Goal: Transaction & Acquisition: Purchase product/service

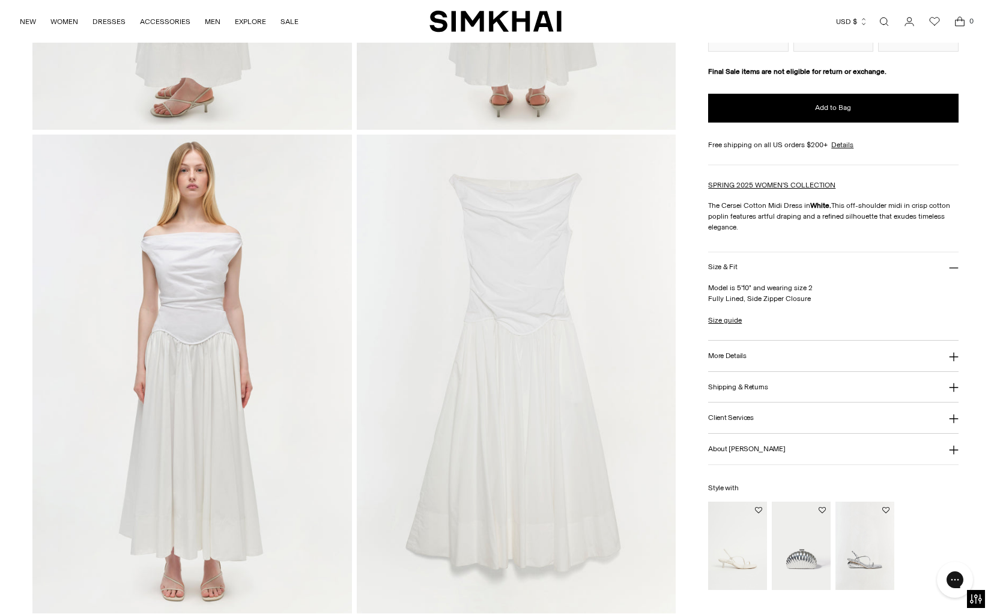
scroll to position [918, 0]
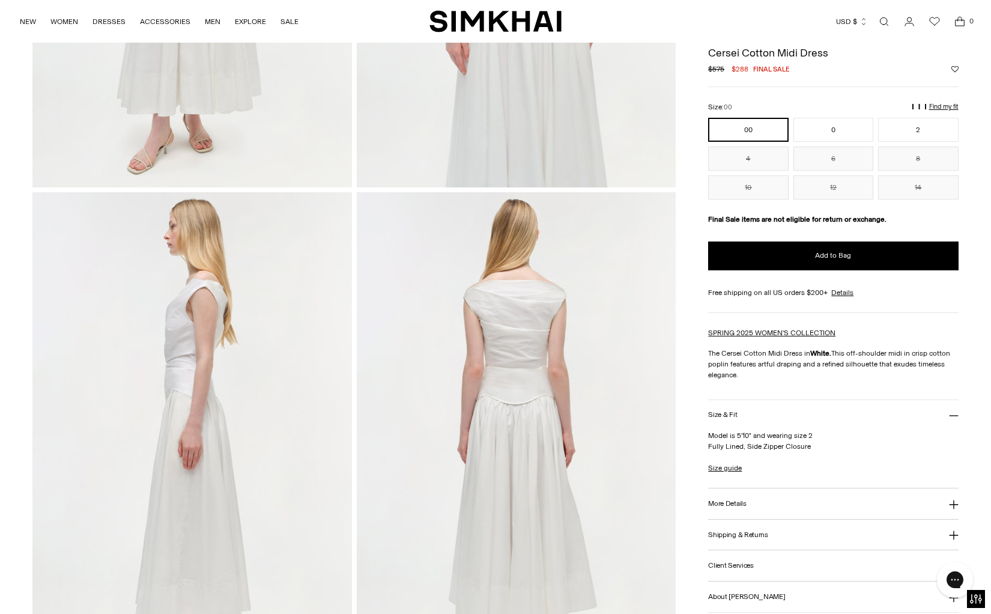
click at [739, 51] on h1 "Cersei Cotton Midi Dress" at bounding box center [833, 52] width 250 height 11
click at [739, 51] on h1 "Cersei Cotton Midi Dress" at bounding box center [833, 51] width 250 height 11
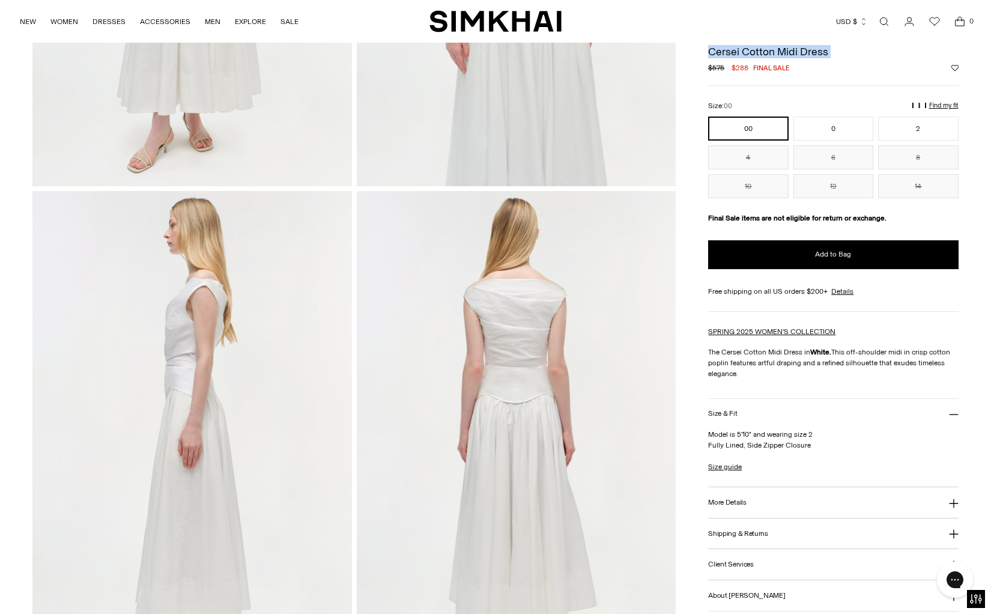
click at [739, 51] on h1 "Cersei Cotton Midi Dress" at bounding box center [833, 51] width 250 height 11
copy div "Cersei Cotton Midi Dress"
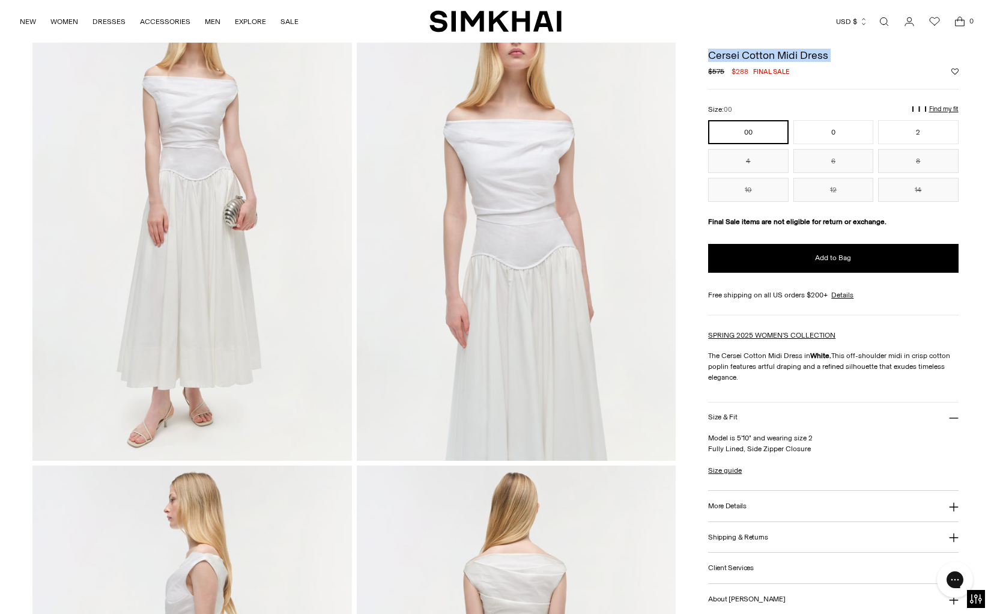
scroll to position [0, 0]
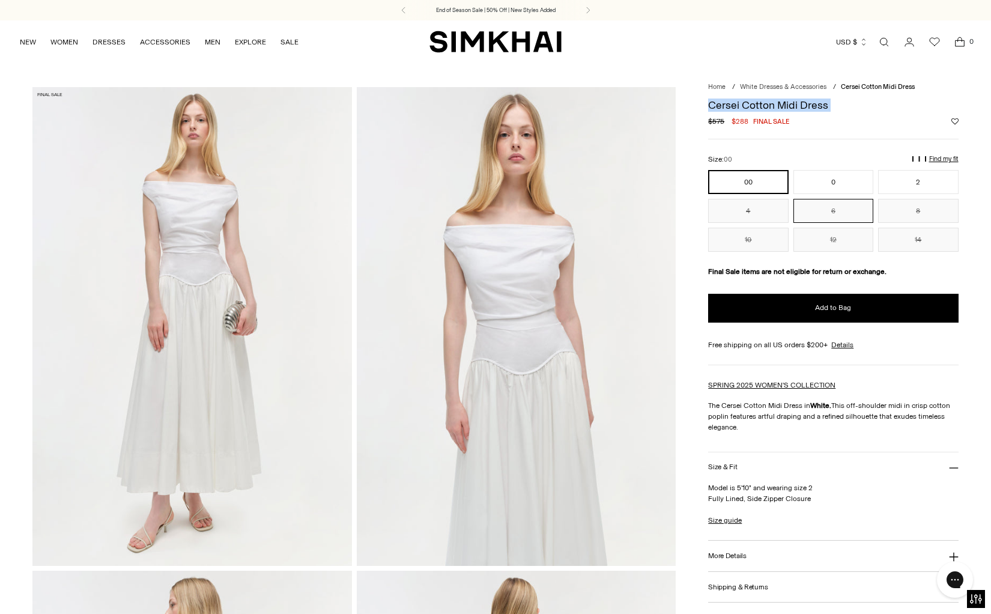
click at [849, 211] on button "6" at bounding box center [833, 211] width 80 height 24
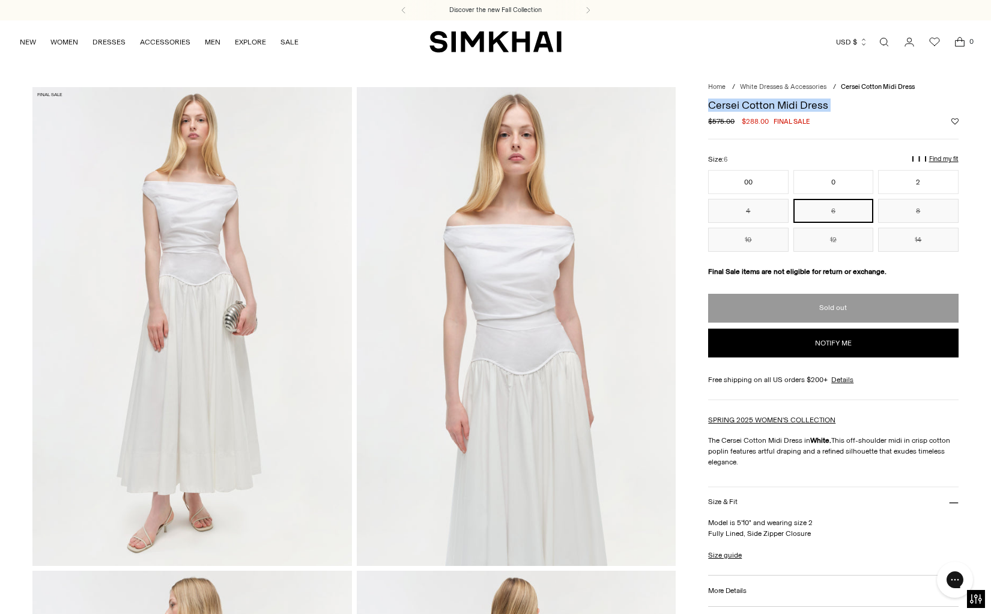
click at [835, 344] on button "Notify me" at bounding box center [833, 342] width 250 height 29
select select "**********"
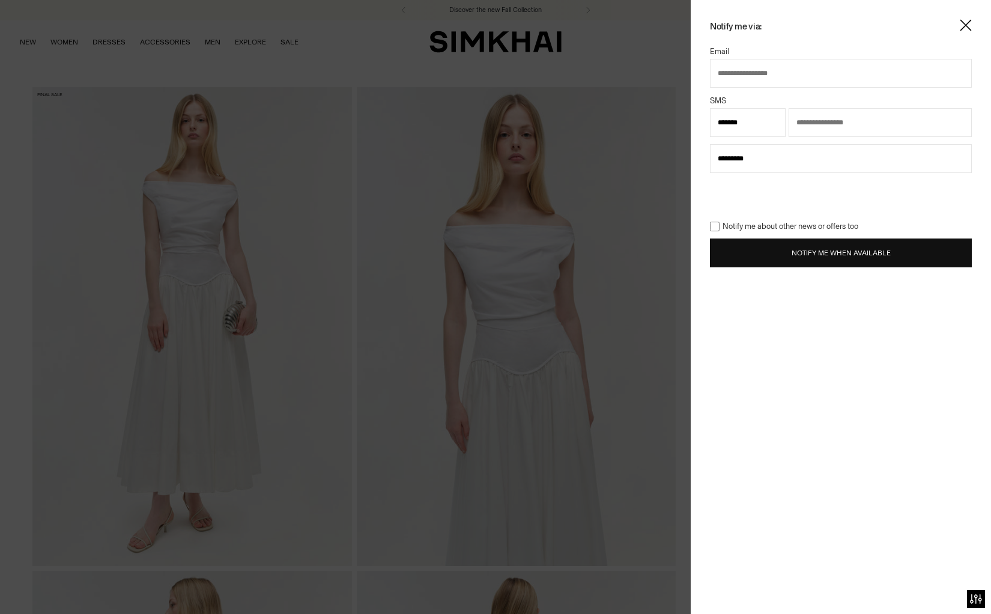
click at [807, 254] on button "Notify Me When Available" at bounding box center [841, 252] width 262 height 29
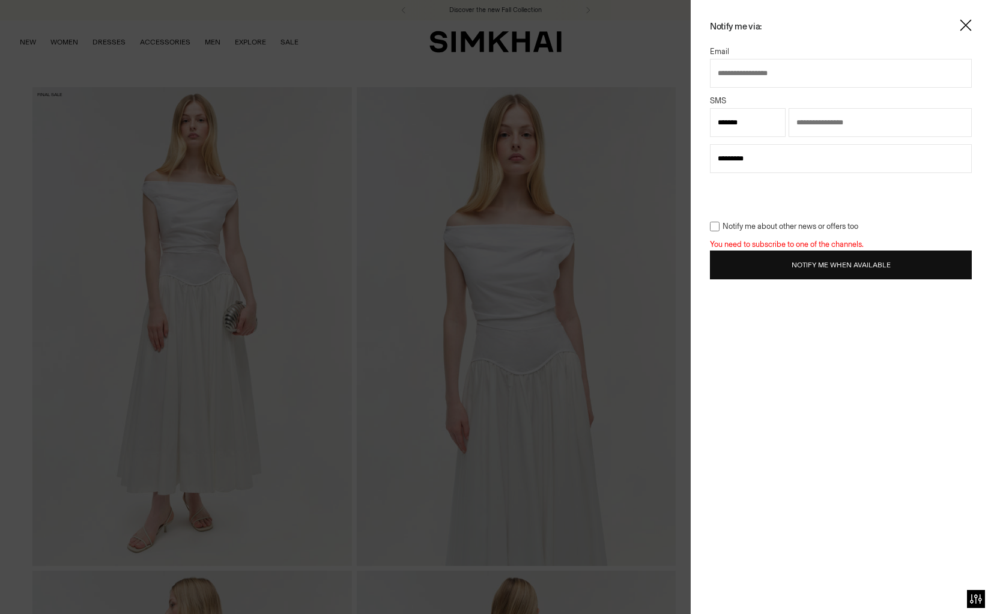
click at [749, 70] on input "text" at bounding box center [841, 73] width 262 height 29
type input "**********"
select select "**"
type input "**********"
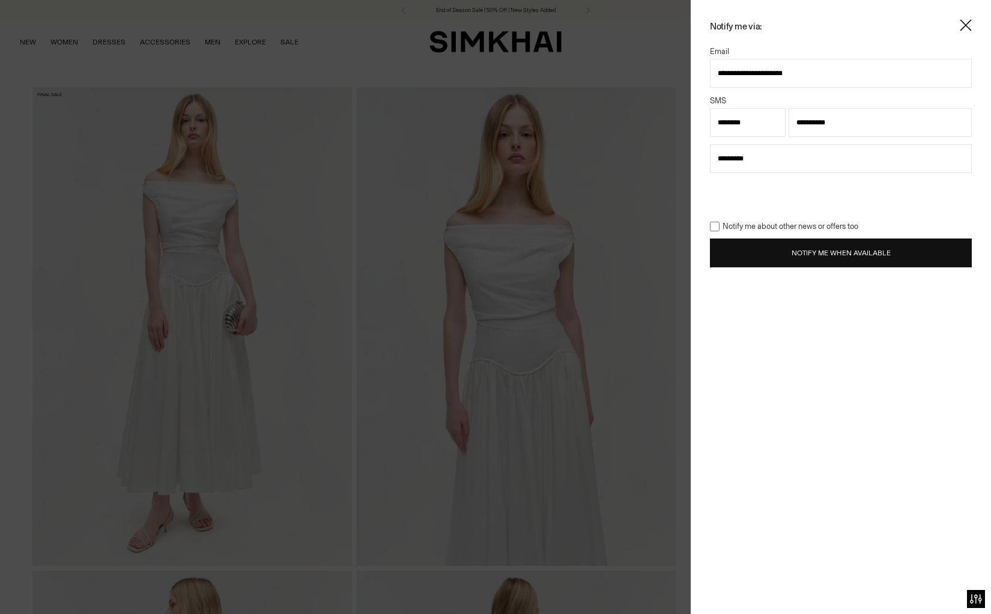
click at [798, 263] on button "Notify Me When Available" at bounding box center [841, 252] width 262 height 29
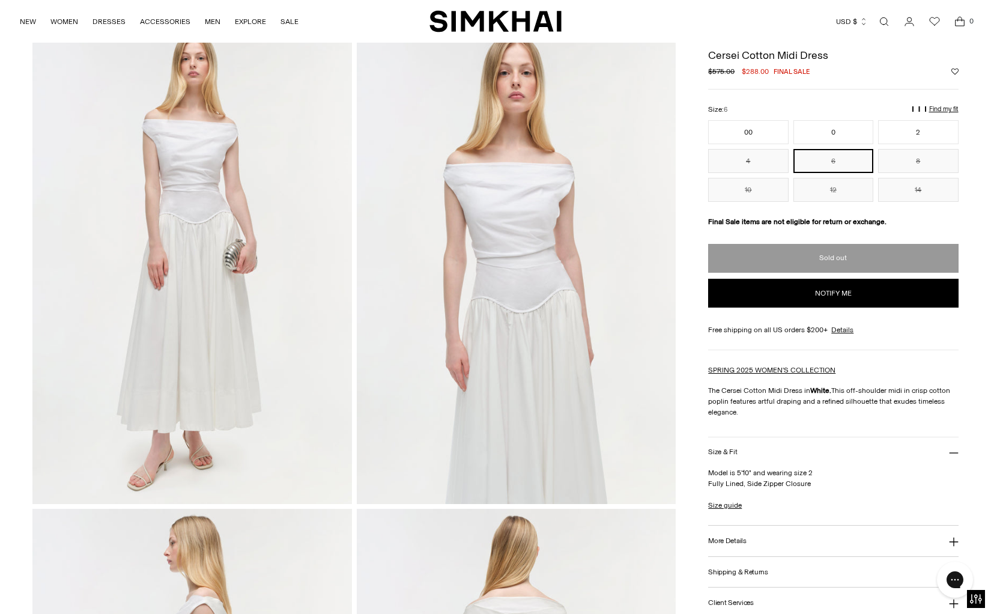
scroll to position [31, 0]
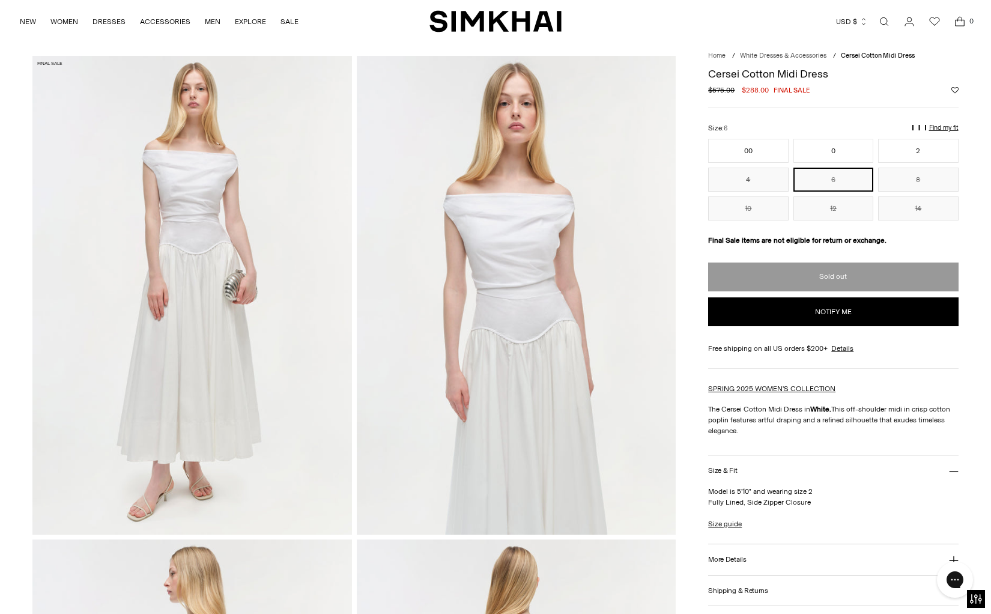
click at [196, 303] on img at bounding box center [191, 295] width 319 height 479
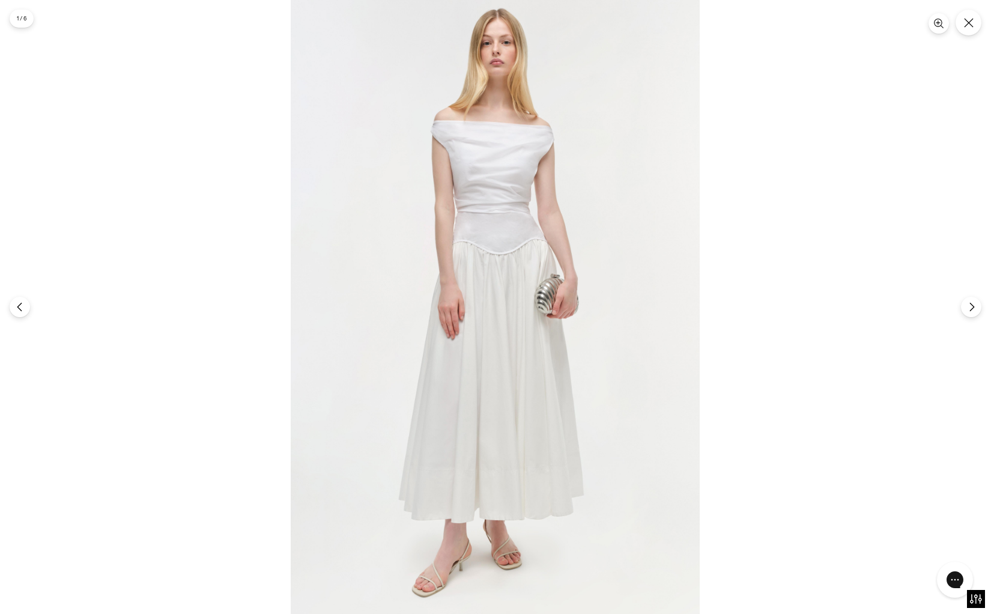
drag, startPoint x: 463, startPoint y: 294, endPoint x: 199, endPoint y: 413, distance: 289.5
click at [199, 413] on div at bounding box center [495, 307] width 991 height 614
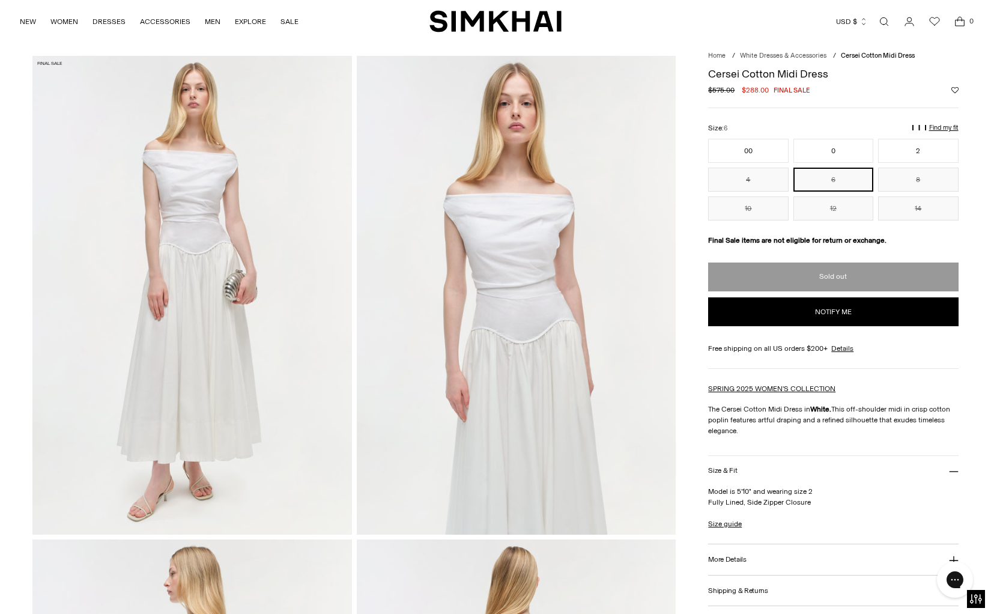
scroll to position [0, 0]
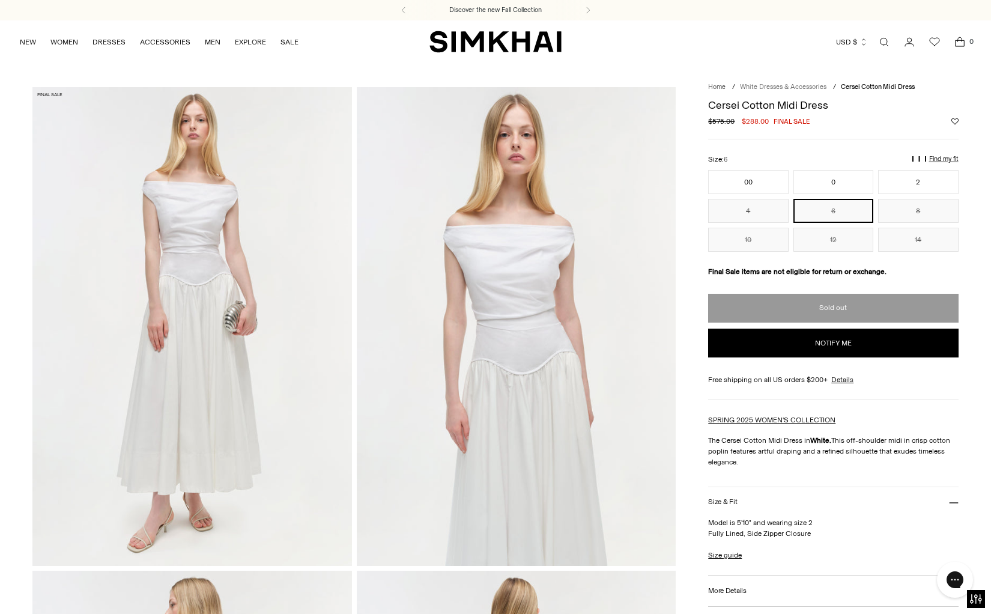
click at [770, 88] on link "White Dresses & Accessories" at bounding box center [783, 87] width 86 height 8
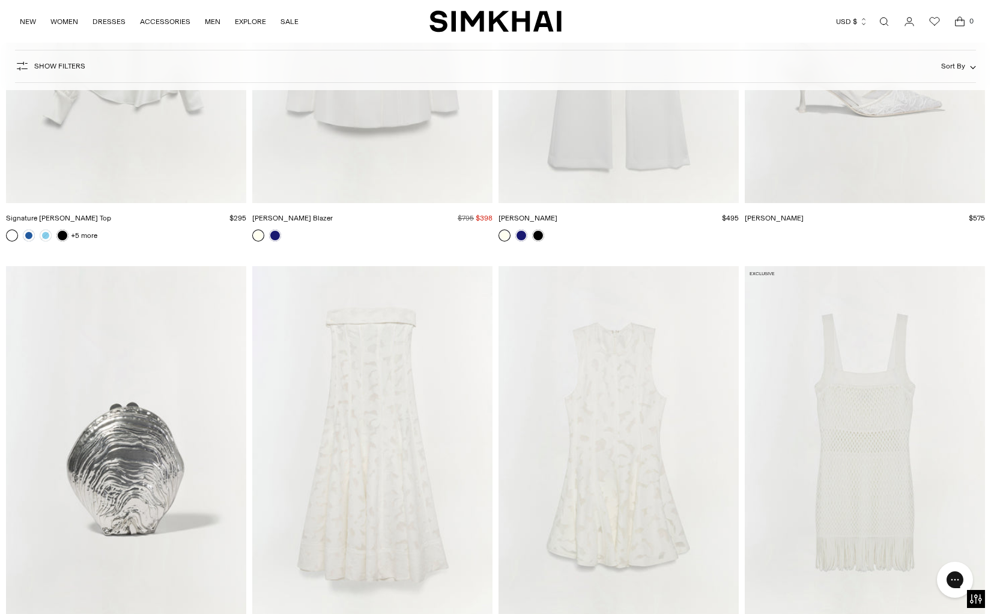
scroll to position [4576, 0]
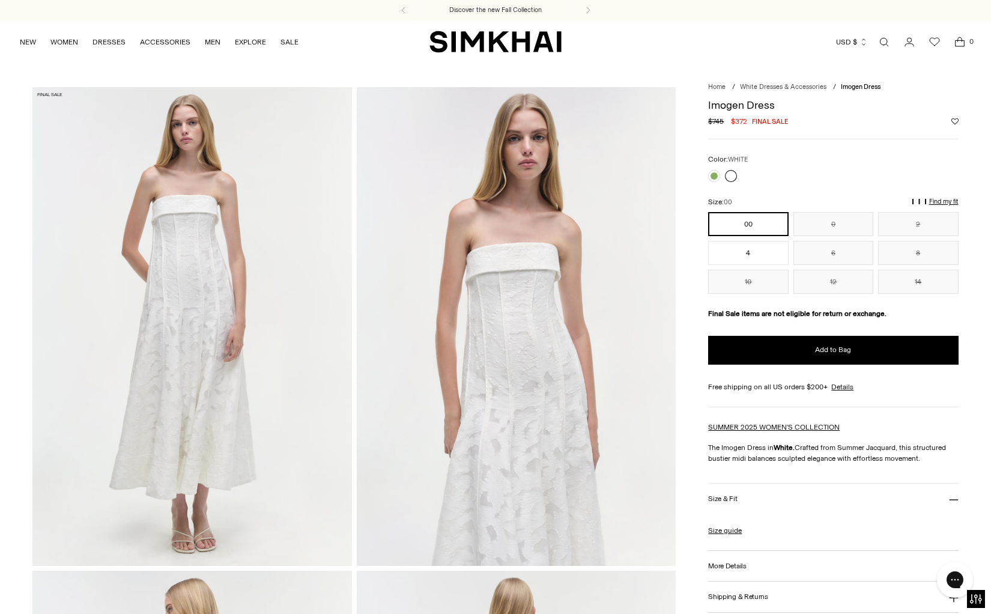
drag, startPoint x: 739, startPoint y: 256, endPoint x: 683, endPoint y: 258, distance: 55.9
click at [739, 256] on button "4" at bounding box center [748, 253] width 80 height 24
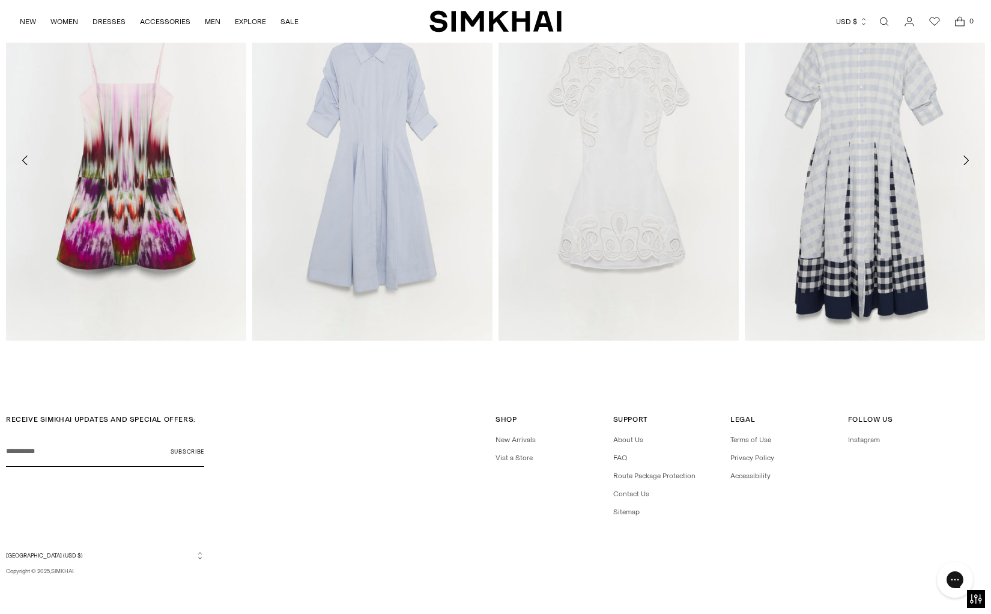
scroll to position [775, 0]
